Goal: Task Accomplishment & Management: Manage account settings

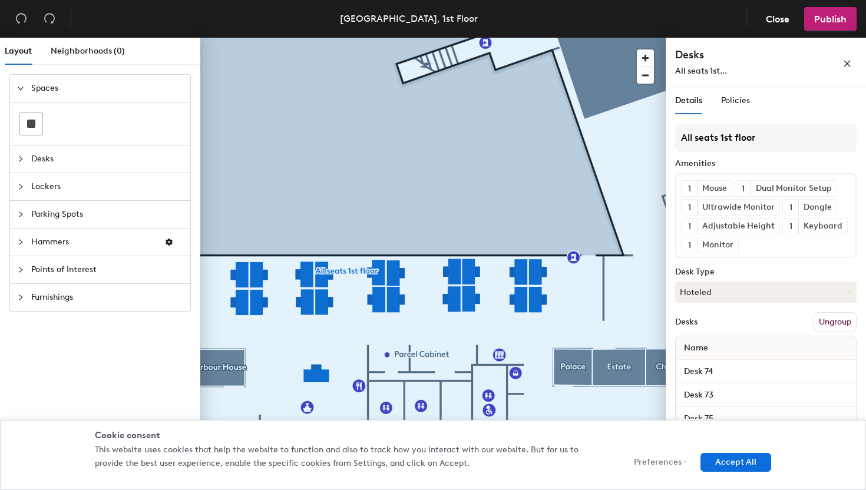
click at [584, 38] on div at bounding box center [432, 38] width 465 height 0
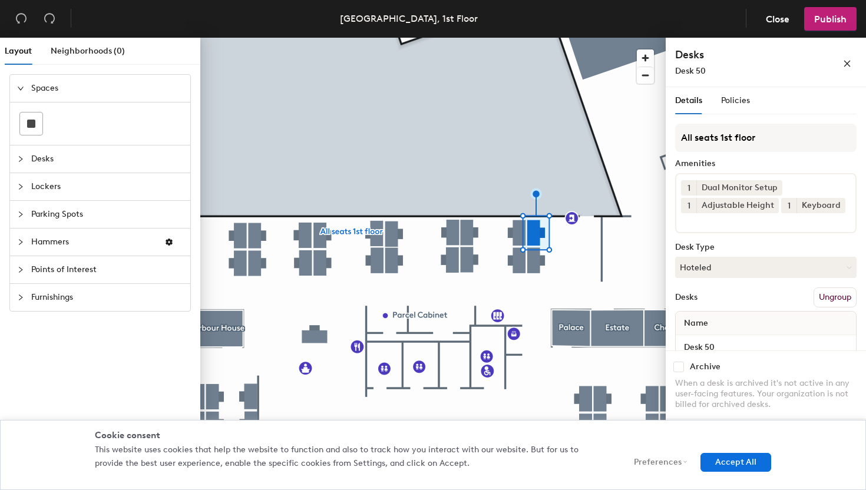
scroll to position [25, 0]
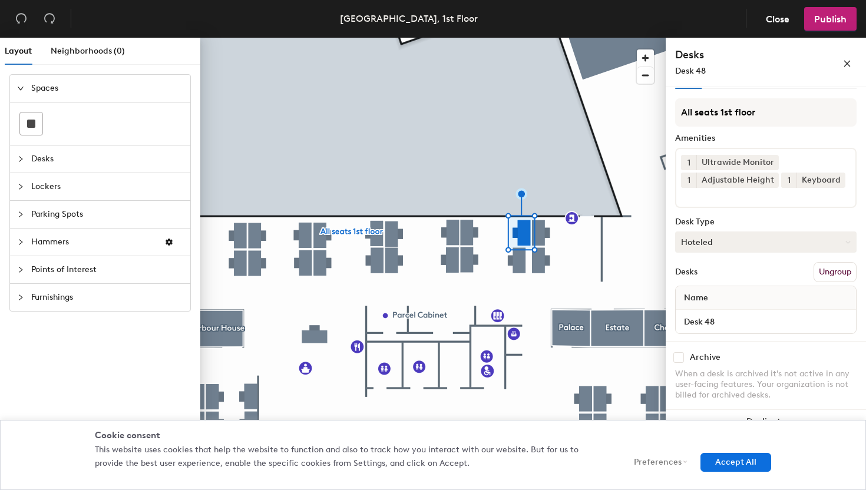
click at [517, 38] on div at bounding box center [432, 38] width 465 height 0
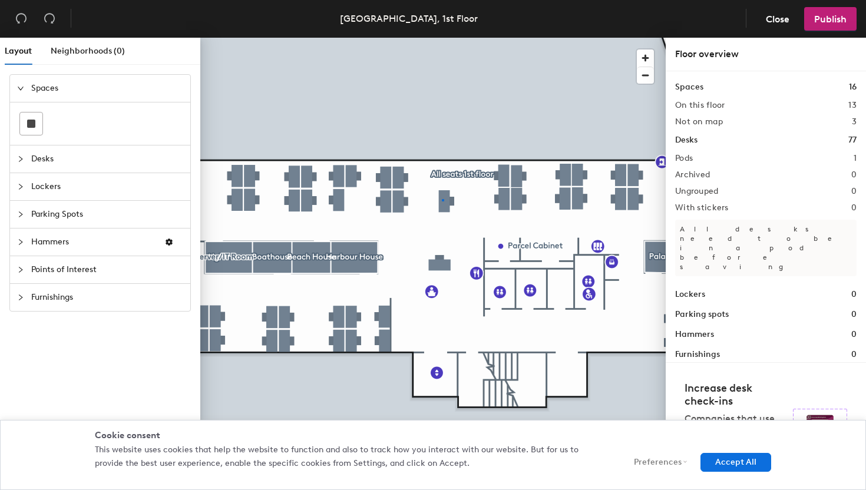
click at [442, 38] on div at bounding box center [432, 38] width 465 height 0
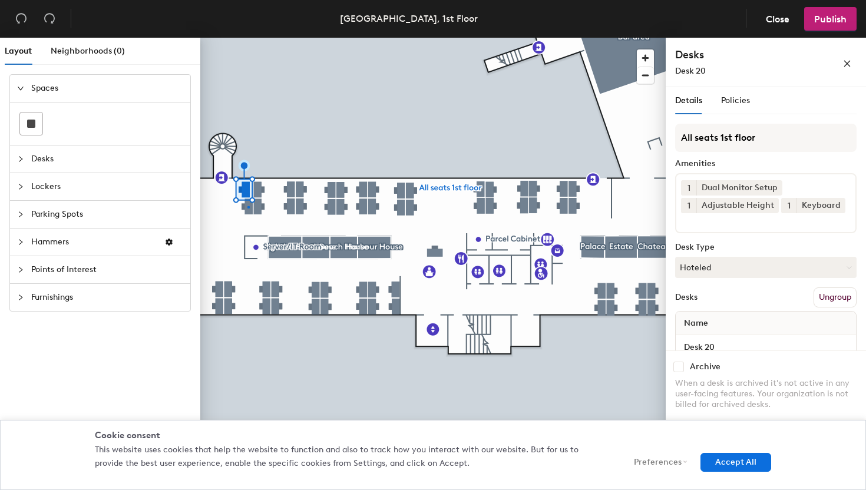
click at [247, 38] on div at bounding box center [432, 38] width 465 height 0
click at [257, 38] on div at bounding box center [432, 38] width 465 height 0
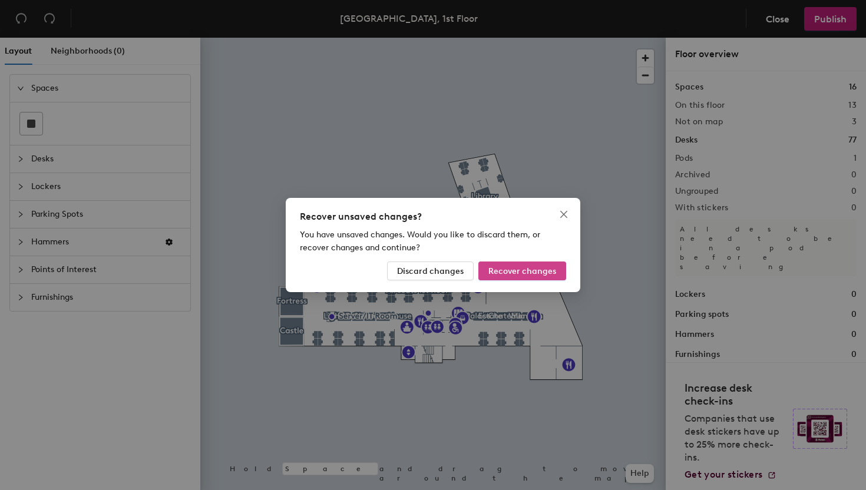
click at [507, 267] on span "Recover changes" at bounding box center [522, 271] width 68 height 10
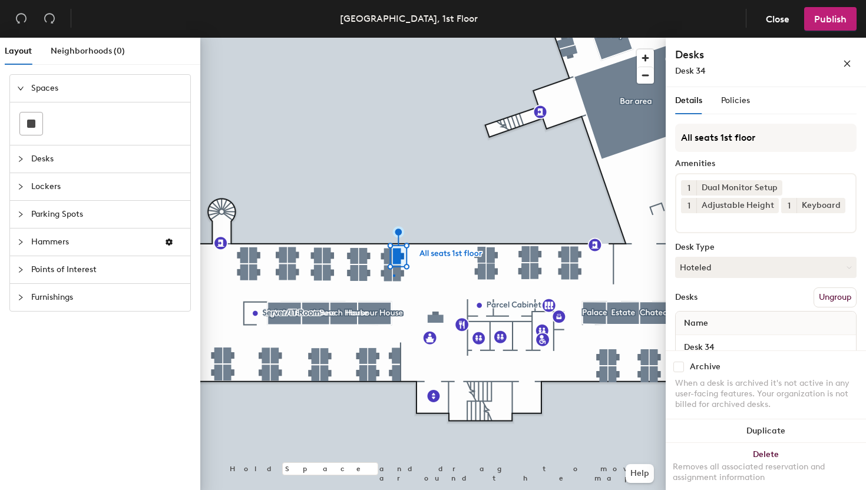
click at [393, 38] on div at bounding box center [432, 38] width 465 height 0
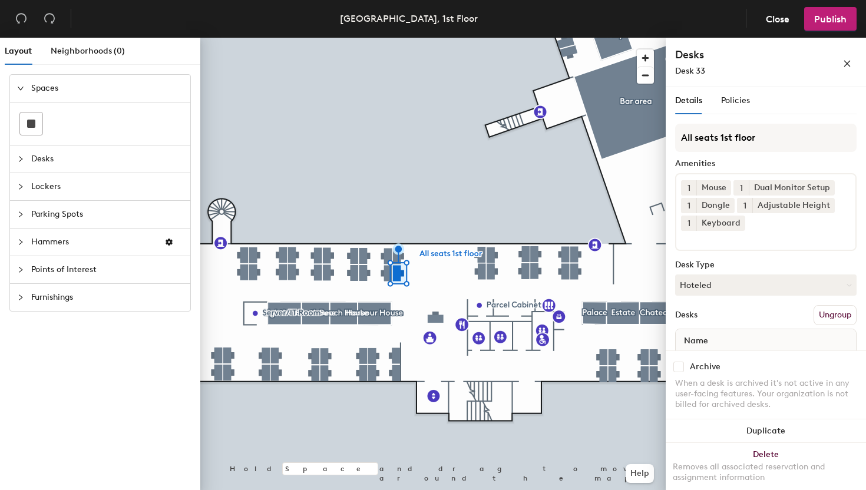
scroll to position [43, 0]
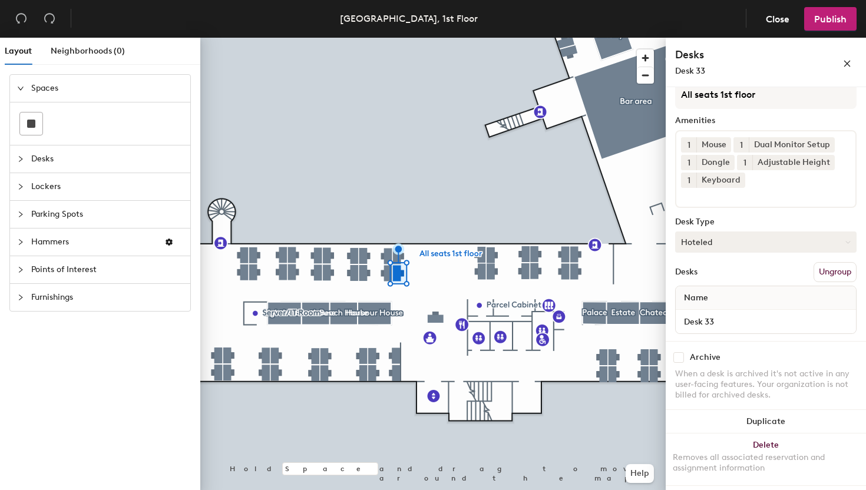
click at [364, 38] on div at bounding box center [432, 38] width 465 height 0
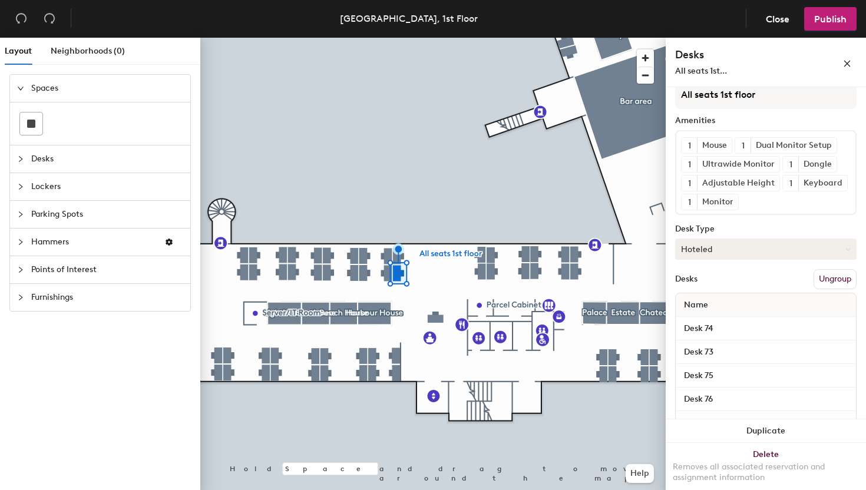
scroll to position [8, 0]
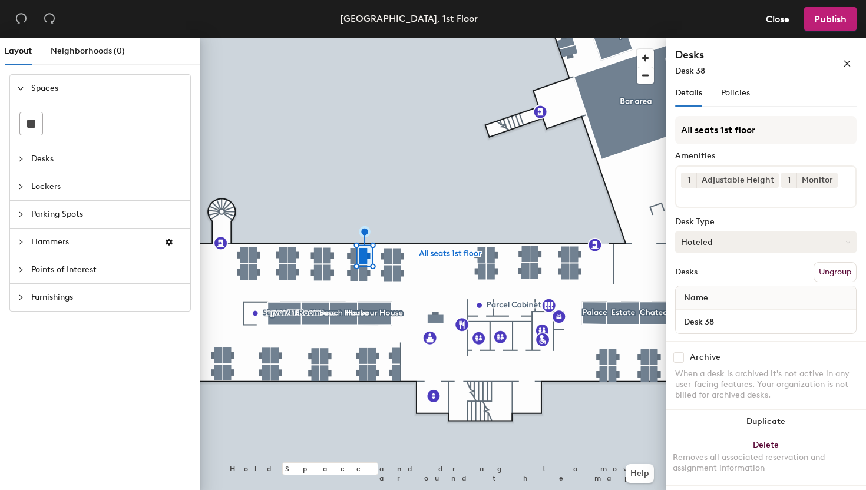
click at [367, 38] on div at bounding box center [432, 38] width 465 height 0
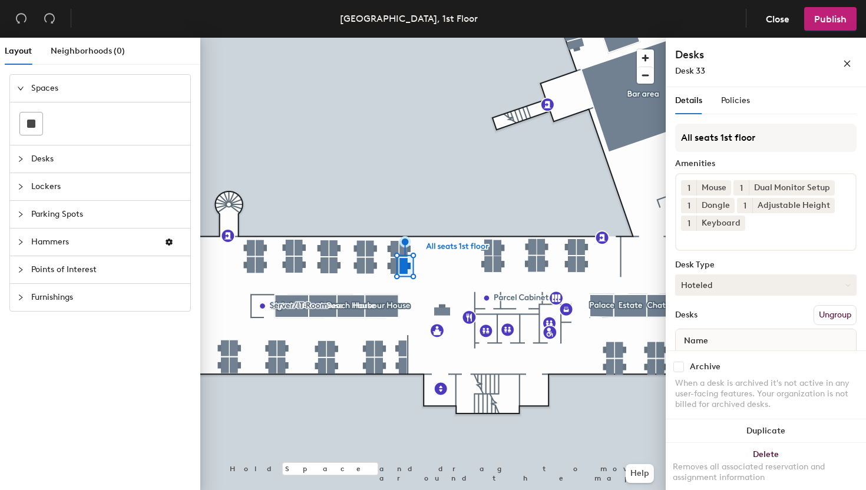
scroll to position [43, 0]
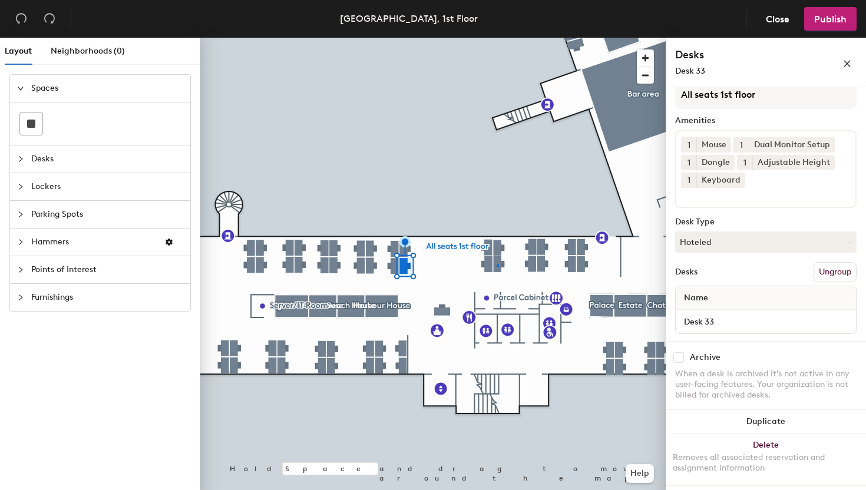
click at [497, 38] on div at bounding box center [432, 38] width 465 height 0
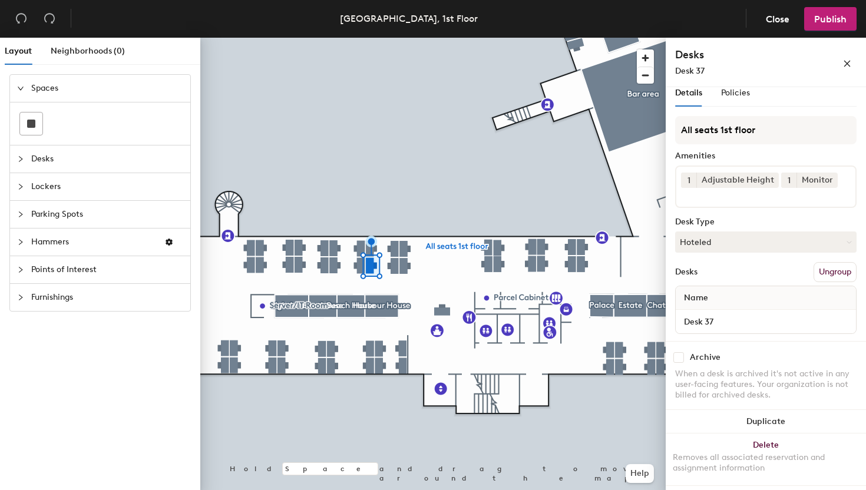
scroll to position [0, 0]
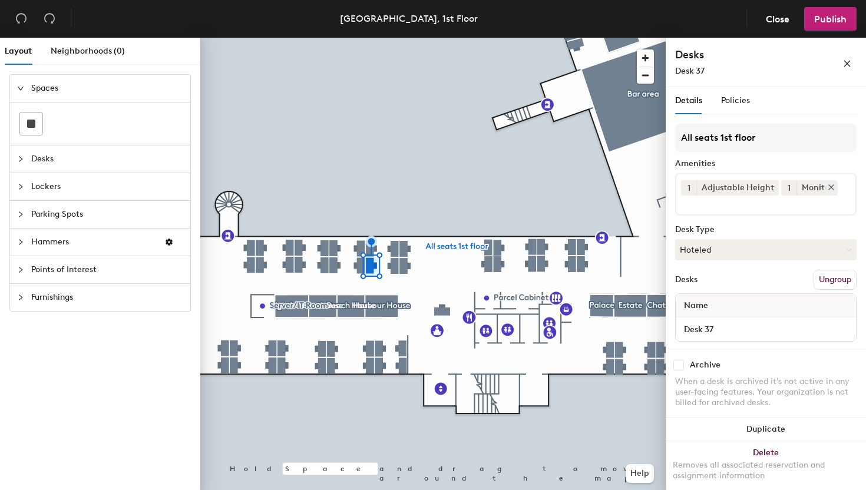
click at [797, 189] on div "Monitor" at bounding box center [816, 187] width 41 height 15
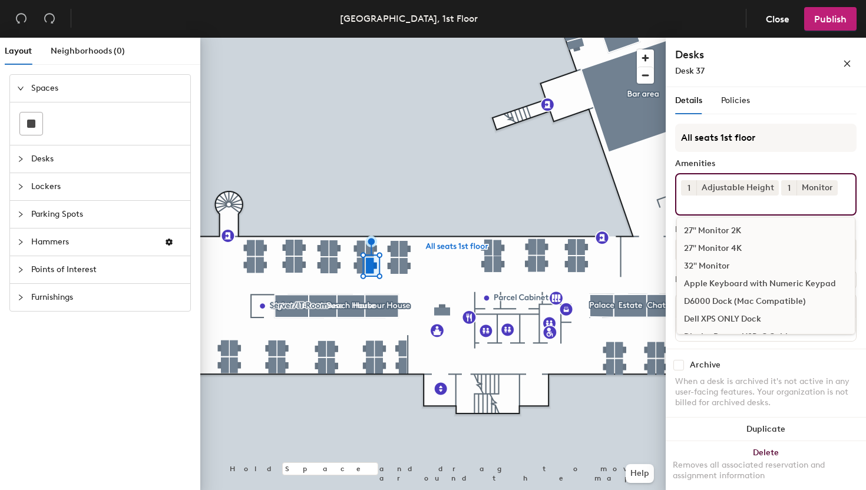
click at [757, 210] on div "1 Adjustable Height 1 Monitor 27" Monitor 2K 27" Monitor 4K 32" Monitor Apple K…" at bounding box center [765, 194] width 181 height 42
click at [669, 247] on div "Details Policies All seats 1st floor Amenities 1 Adjustable Height 1 Monitor 27…" at bounding box center [766, 291] width 200 height 408
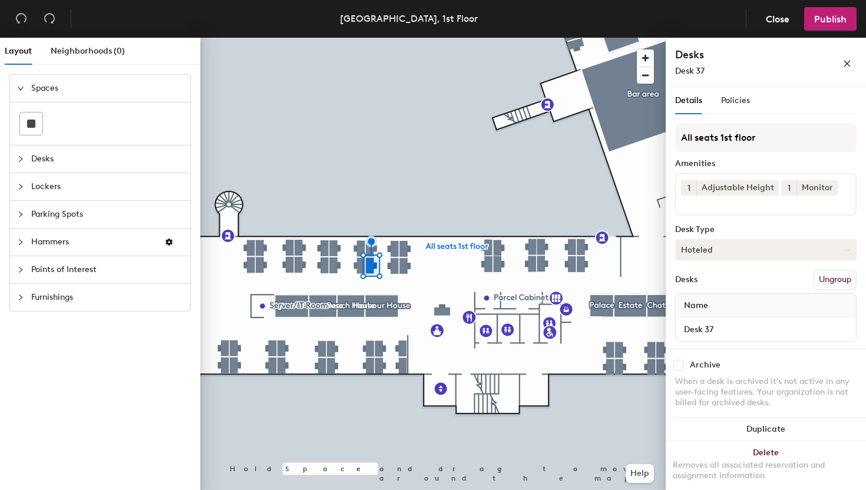
scroll to position [8, 0]
click at [361, 38] on div at bounding box center [432, 38] width 465 height 0
click at [383, 38] on div at bounding box center [432, 38] width 465 height 0
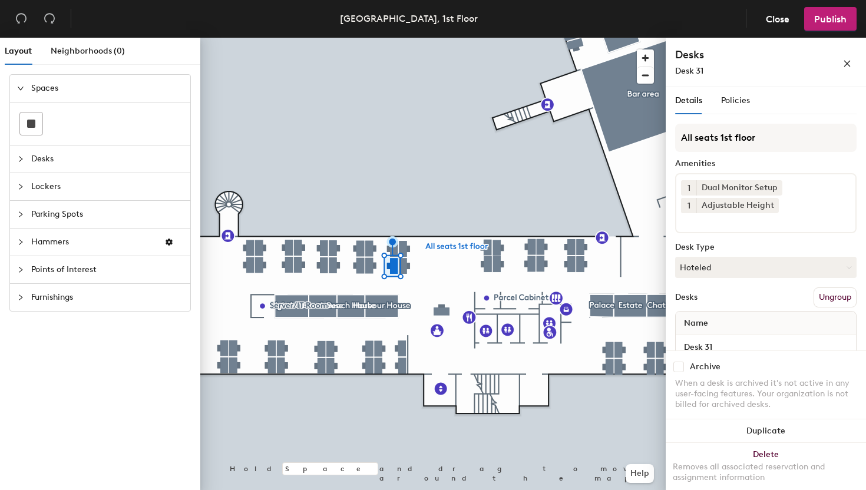
scroll to position [25, 0]
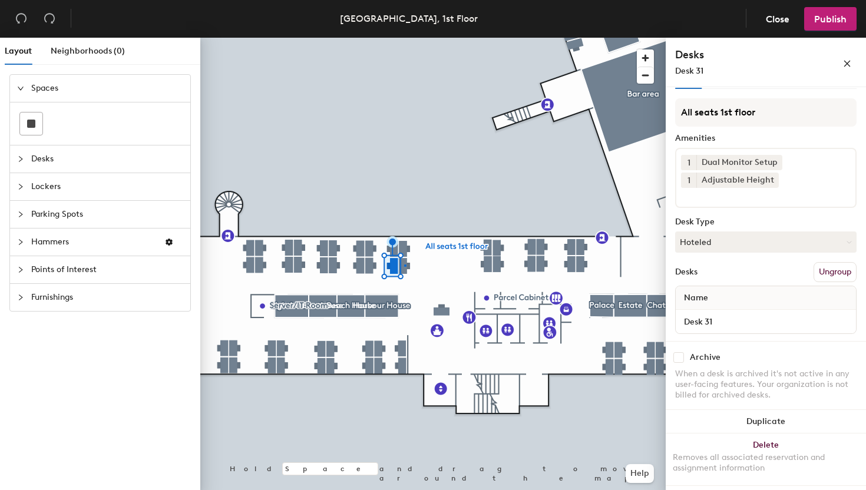
click at [404, 38] on div at bounding box center [432, 38] width 465 height 0
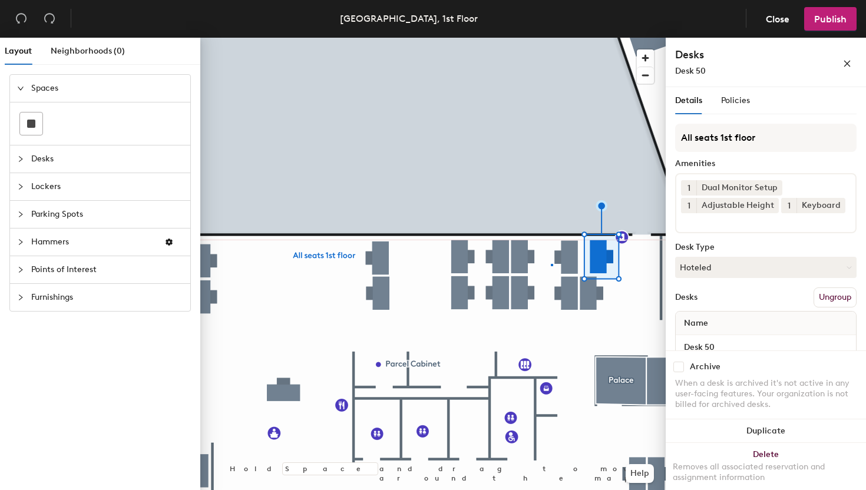
click at [551, 38] on div at bounding box center [432, 38] width 465 height 0
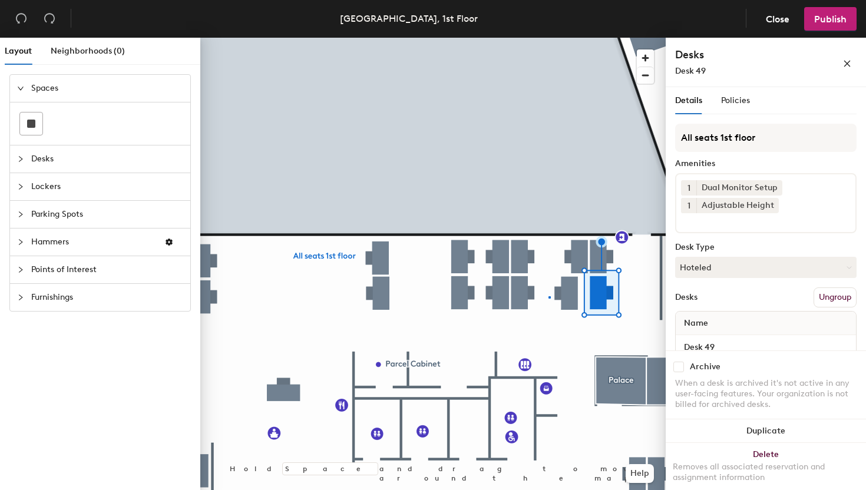
click at [548, 38] on div at bounding box center [432, 38] width 465 height 0
click at [551, 38] on div at bounding box center [432, 38] width 465 height 0
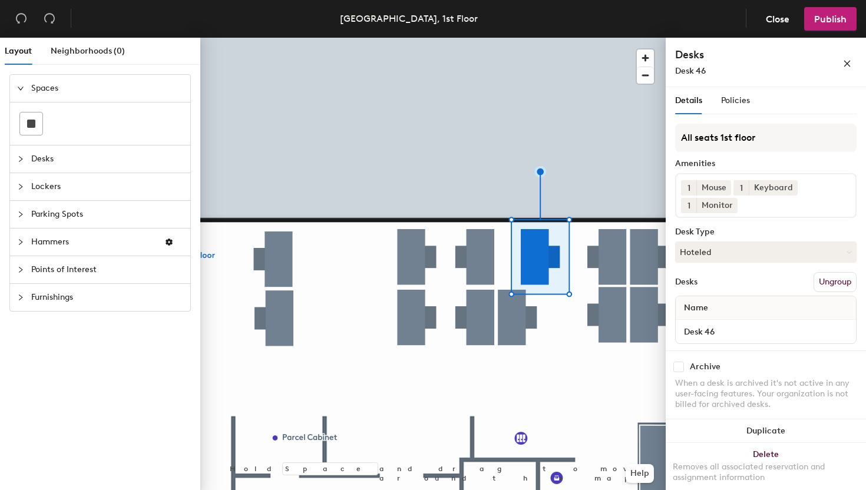
click at [514, 38] on div at bounding box center [432, 38] width 465 height 0
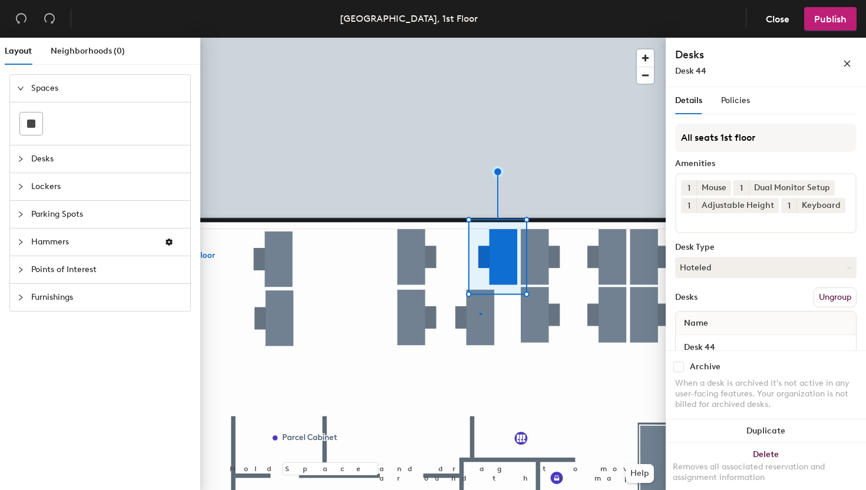
click at [479, 38] on div at bounding box center [432, 38] width 465 height 0
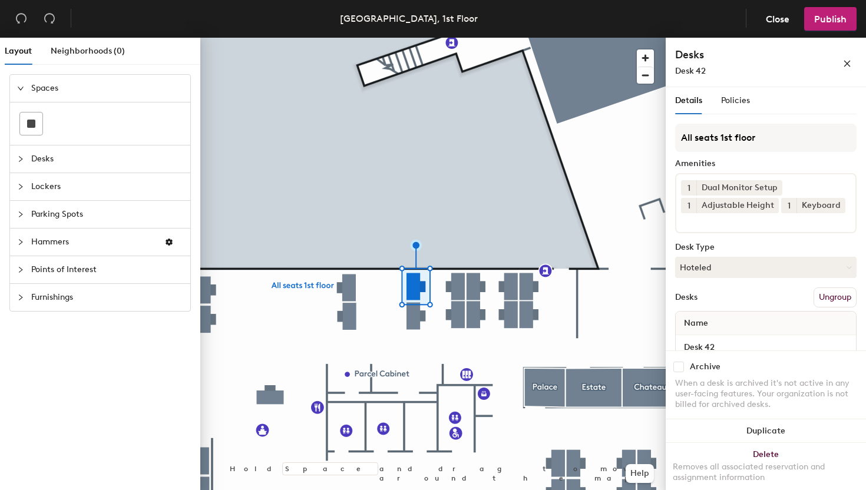
click at [391, 38] on div at bounding box center [432, 38] width 465 height 0
click at [363, 38] on div at bounding box center [432, 38] width 465 height 0
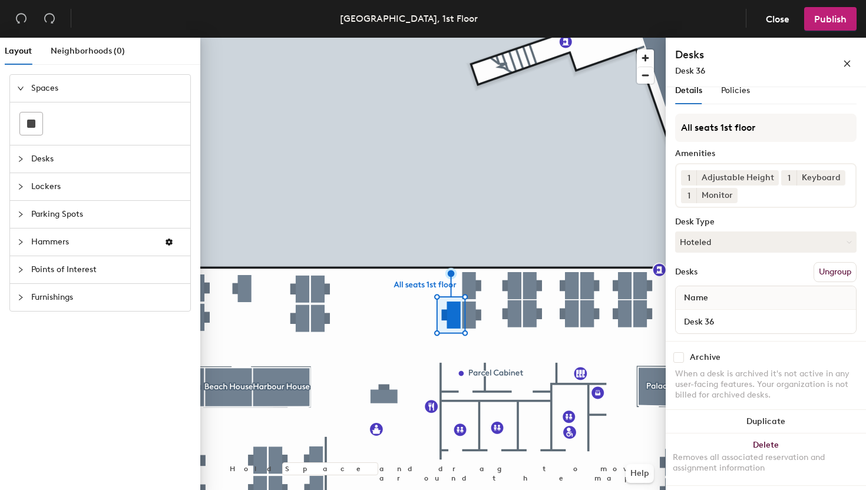
scroll to position [10, 0]
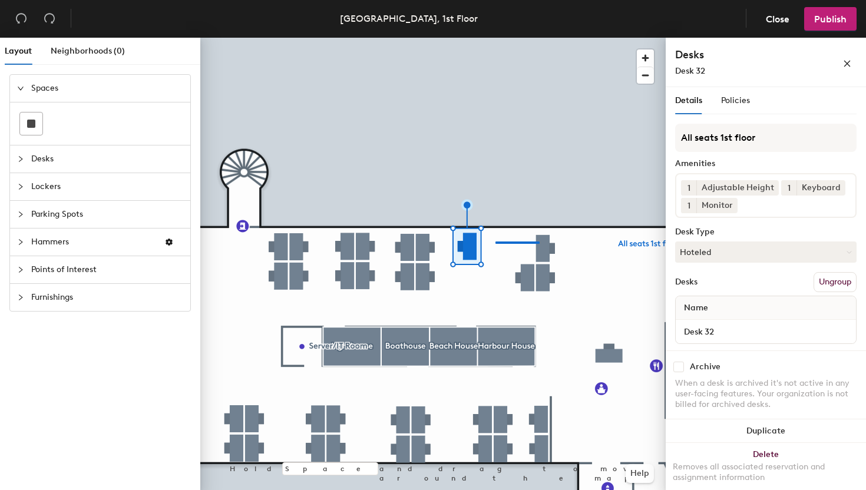
click at [495, 38] on div at bounding box center [432, 38] width 465 height 0
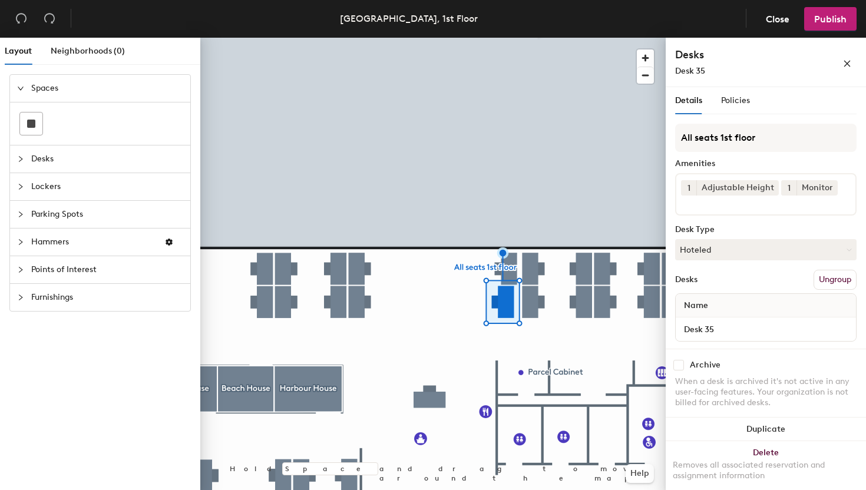
click at [512, 38] on div at bounding box center [432, 38] width 465 height 0
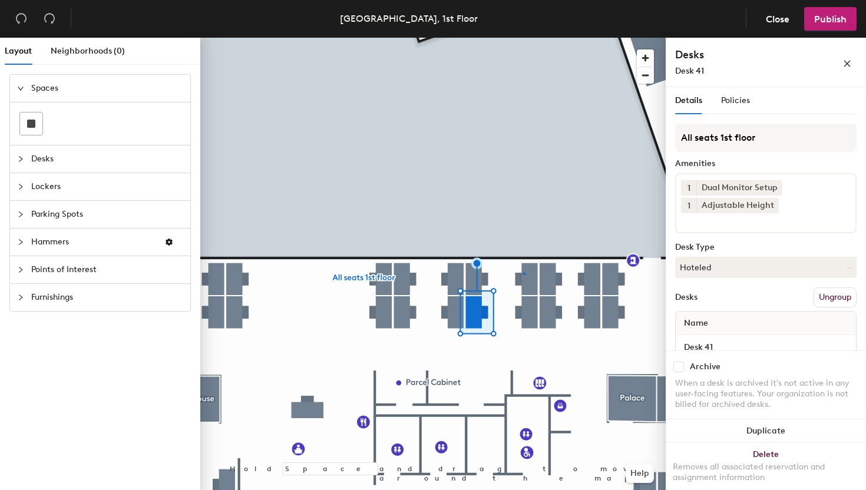
click at [524, 38] on div at bounding box center [432, 38] width 465 height 0
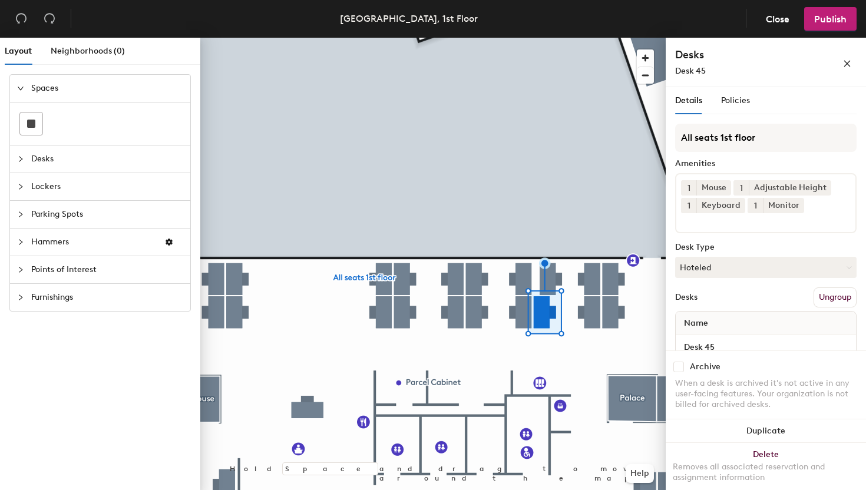
click at [547, 38] on div at bounding box center [432, 38] width 465 height 0
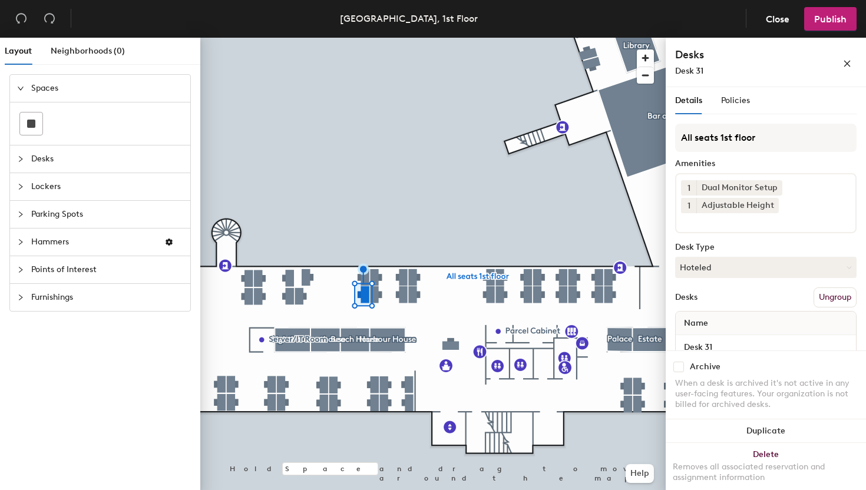
click at [327, 38] on div at bounding box center [432, 38] width 465 height 0
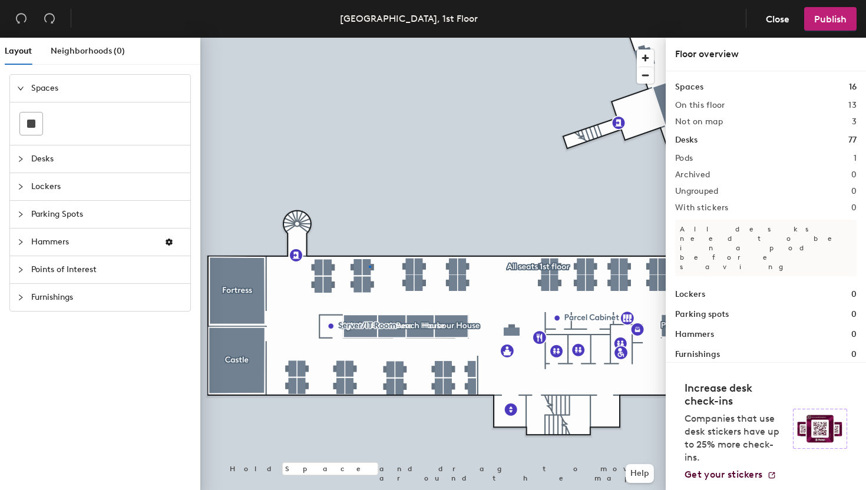
click at [369, 38] on div at bounding box center [432, 38] width 465 height 0
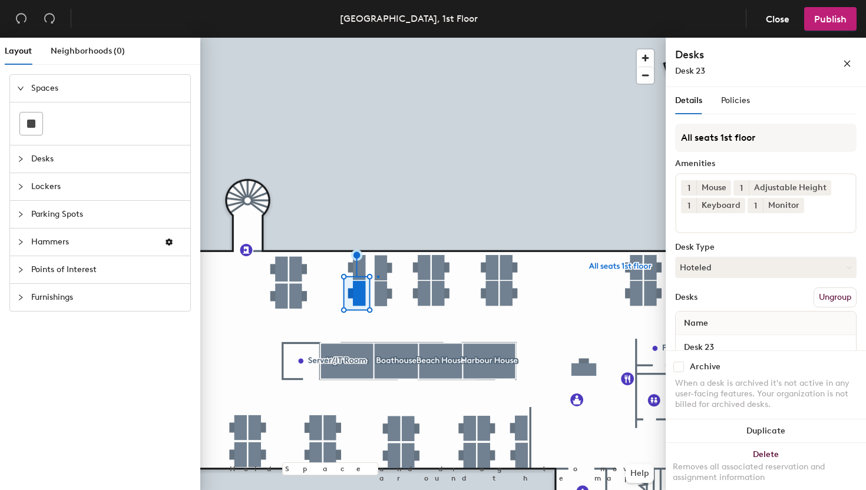
click at [377, 38] on div at bounding box center [432, 38] width 465 height 0
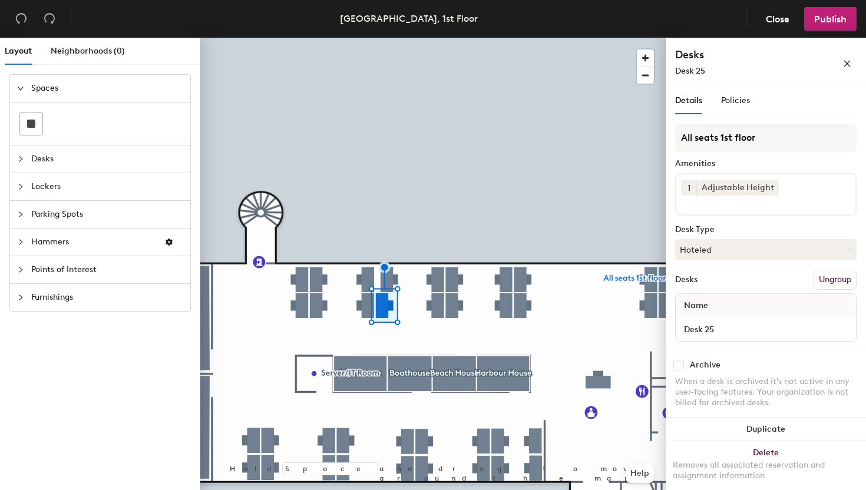
click at [391, 38] on div at bounding box center [432, 38] width 465 height 0
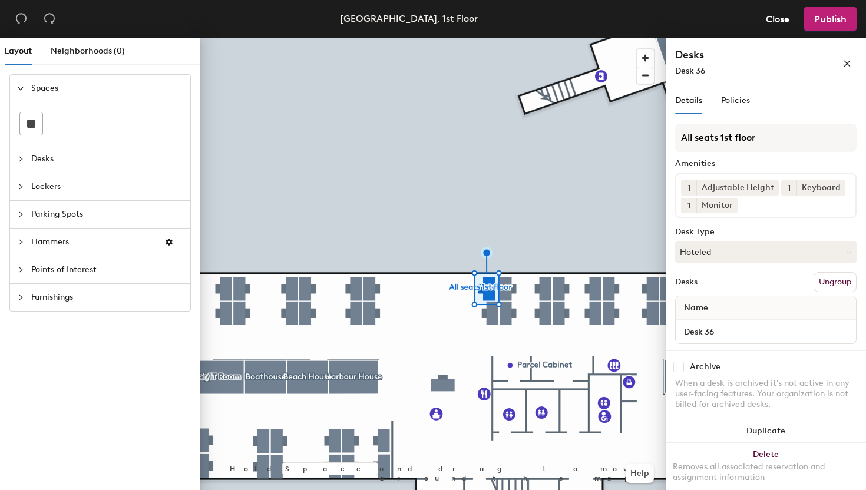
click at [491, 38] on div at bounding box center [432, 38] width 465 height 0
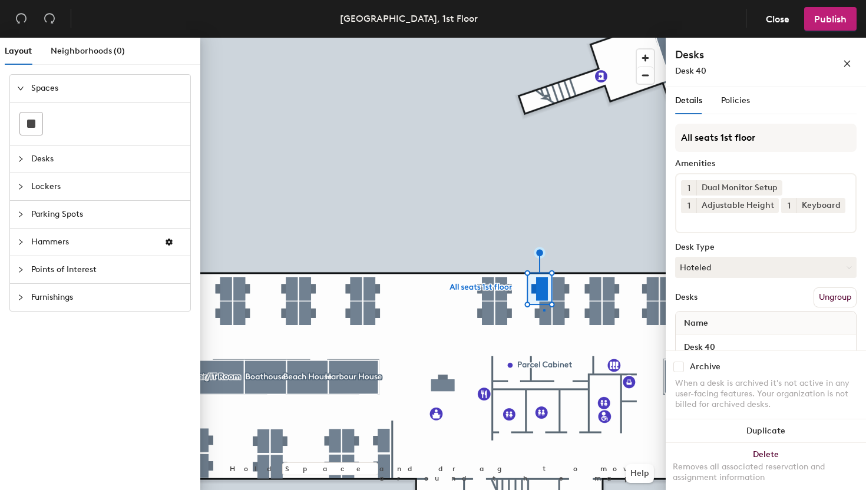
click at [543, 38] on div at bounding box center [432, 38] width 465 height 0
click at [574, 38] on div at bounding box center [432, 38] width 465 height 0
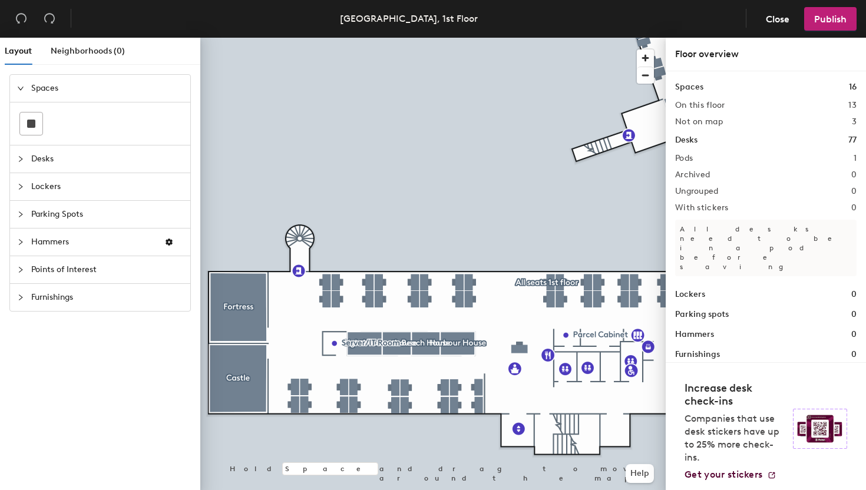
click at [417, 38] on div at bounding box center [432, 38] width 465 height 0
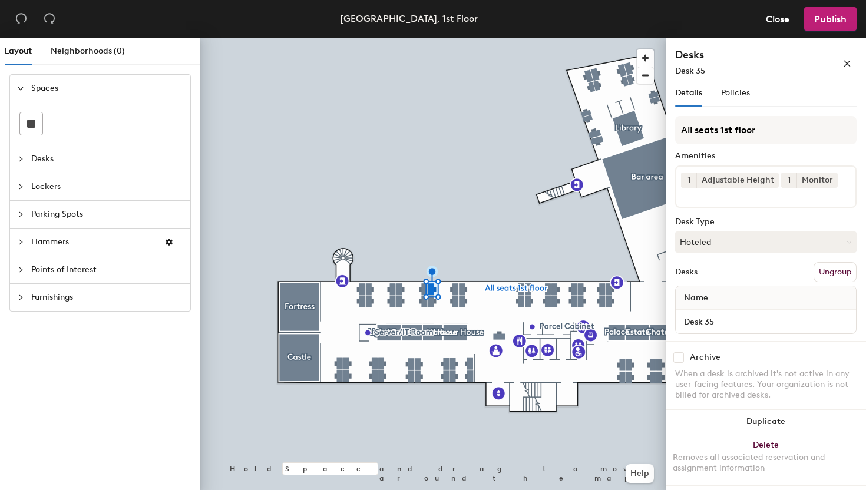
scroll to position [8, 0]
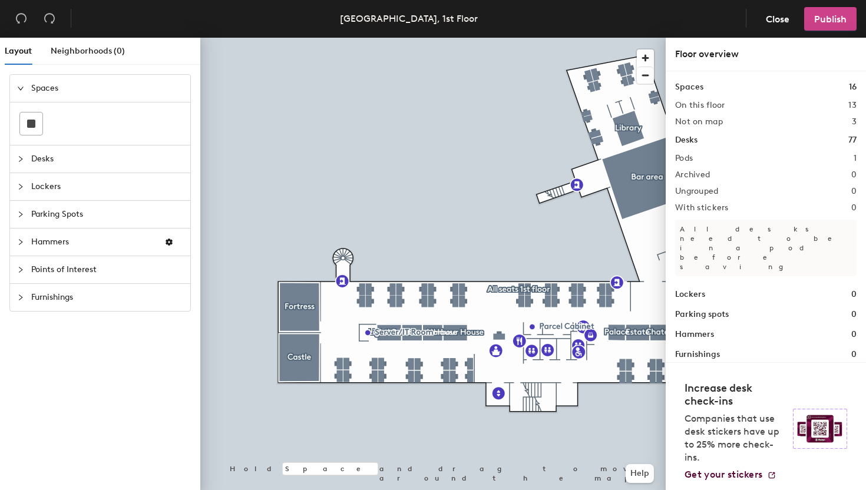
click at [812, 24] on button "Publish" at bounding box center [830, 19] width 52 height 24
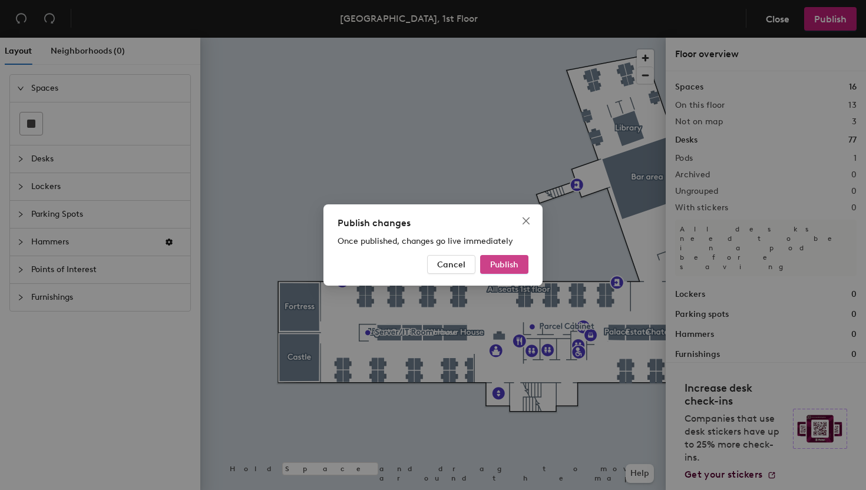
click at [493, 268] on span "Publish" at bounding box center [504, 265] width 28 height 10
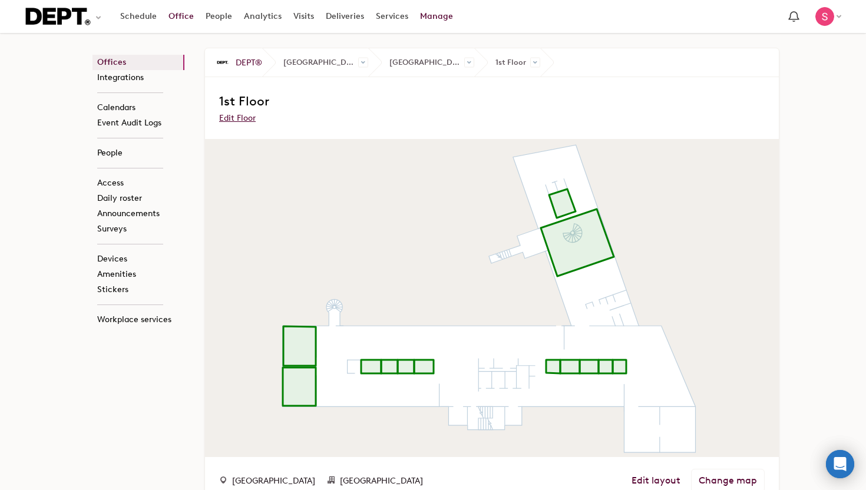
click at [178, 22] on link "Office" at bounding box center [181, 16] width 37 height 21
